Goal: Navigation & Orientation: Find specific page/section

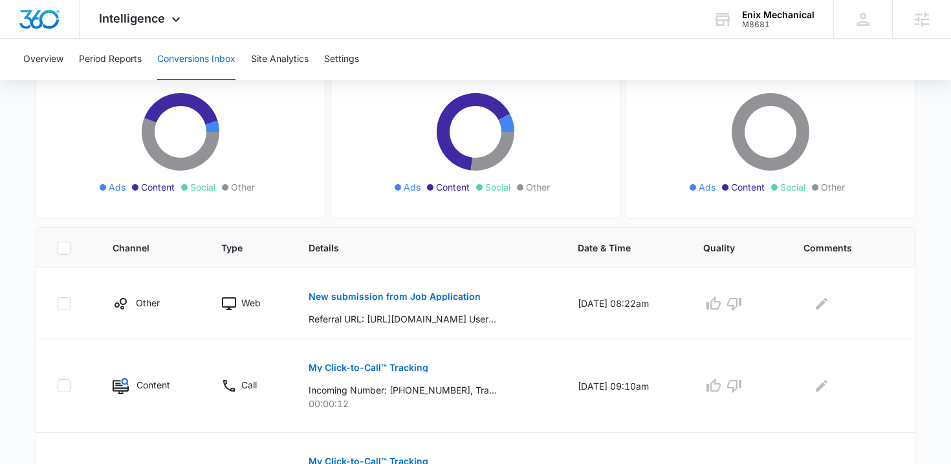
scroll to position [146, 0]
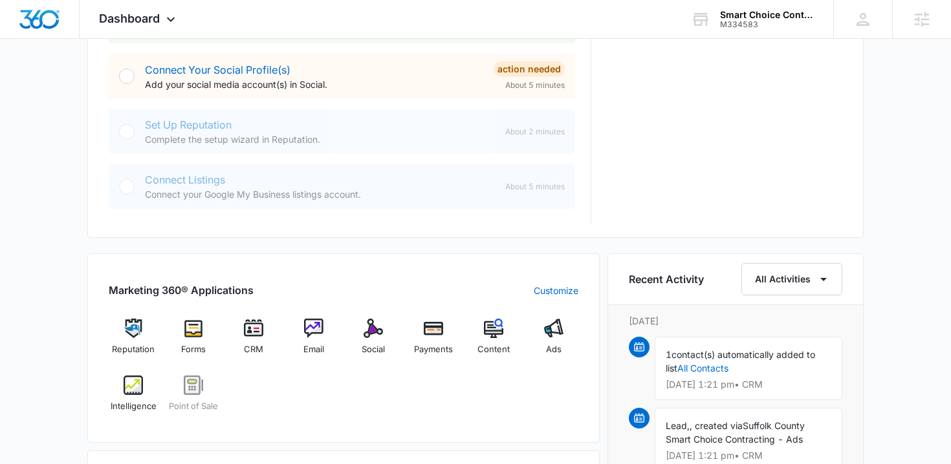
scroll to position [614, 0]
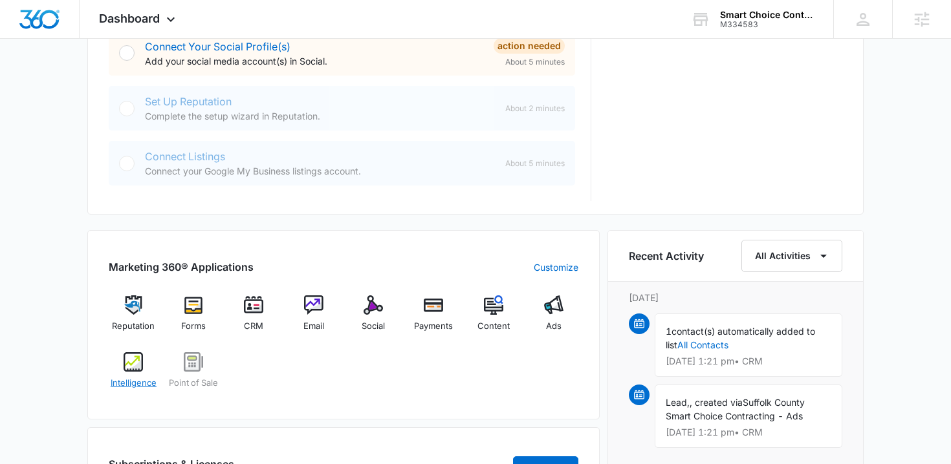
click at [135, 356] on img at bounding box center [133, 362] width 19 height 19
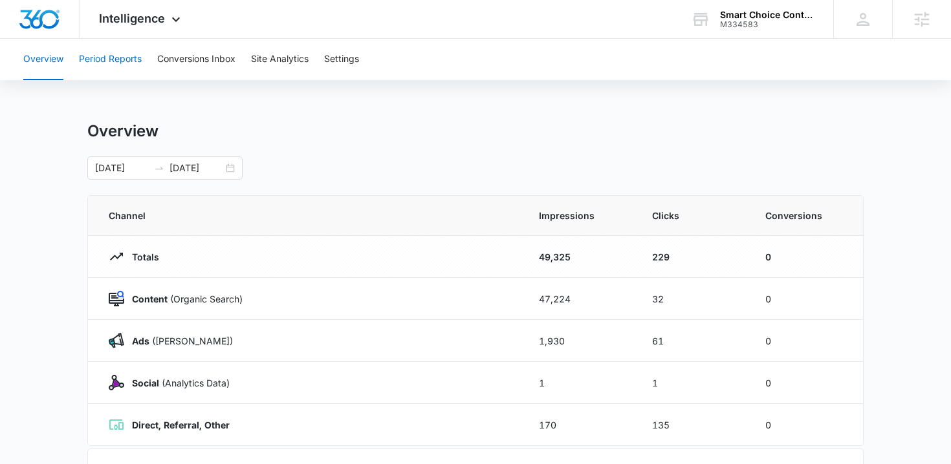
click at [127, 60] on button "Period Reports" at bounding box center [110, 59] width 63 height 41
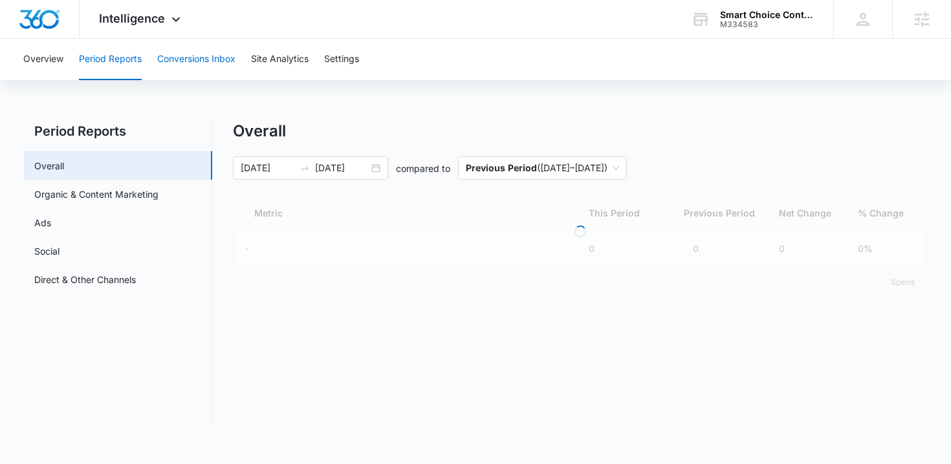
click at [198, 65] on button "Conversions Inbox" at bounding box center [196, 59] width 78 height 41
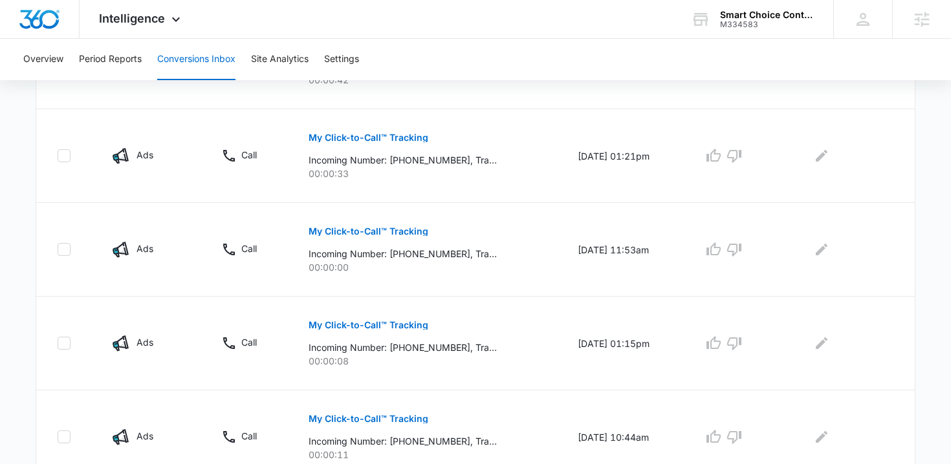
scroll to position [921, 0]
